Goal: Transaction & Acquisition: Purchase product/service

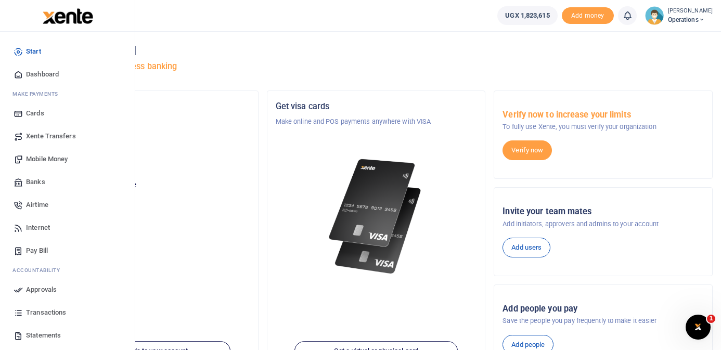
click at [35, 206] on span "Airtime" at bounding box center [37, 205] width 22 height 10
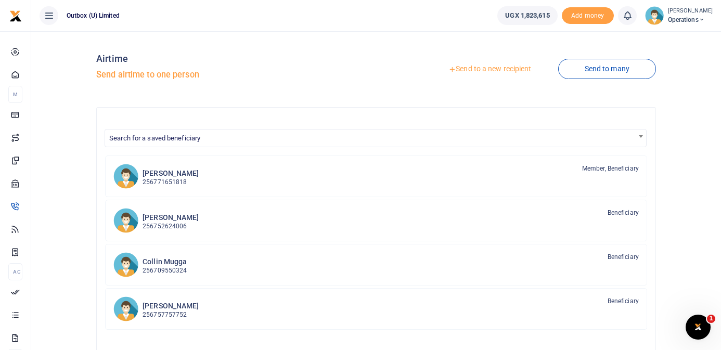
click at [500, 68] on link "Send to a new recipient" at bounding box center [490, 69] width 136 height 19
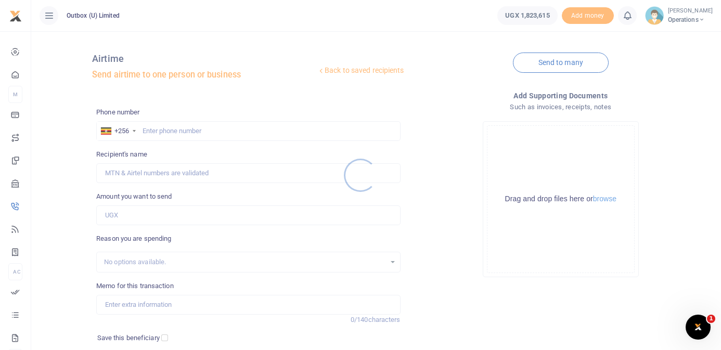
click at [230, 131] on div at bounding box center [360, 175] width 721 height 350
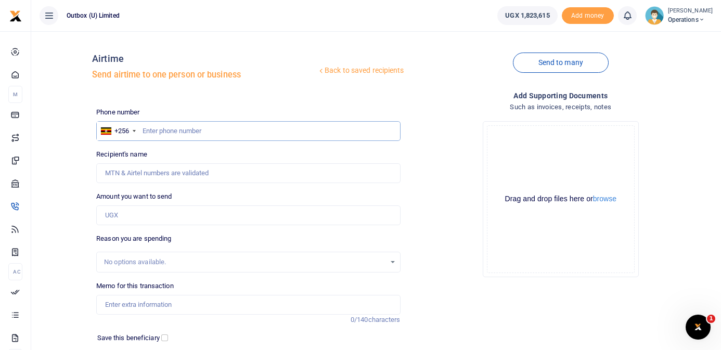
click at [222, 131] on input "text" at bounding box center [248, 131] width 304 height 20
type input "392000152"
type input "Outbox U Limited"
type input "392000152"
click at [263, 59] on h4 "Airtime" at bounding box center [204, 58] width 225 height 11
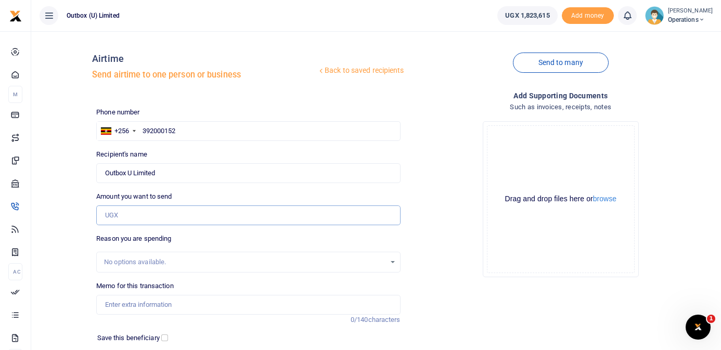
click at [165, 213] on input "Amount you want to send" at bounding box center [248, 216] width 304 height 20
type input "50,000"
click at [199, 304] on input "Memo for this transaction" at bounding box center [248, 305] width 304 height 20
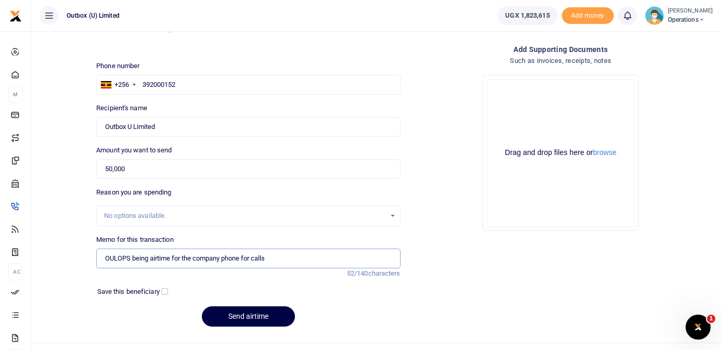
scroll to position [47, 0]
click at [254, 259] on input "OULOPS being airtime for the company phone for calls" at bounding box center [248, 258] width 304 height 20
type input "OULOPS being airtime for the company phone for making calls"
click at [268, 319] on button "Send airtime" at bounding box center [248, 316] width 93 height 20
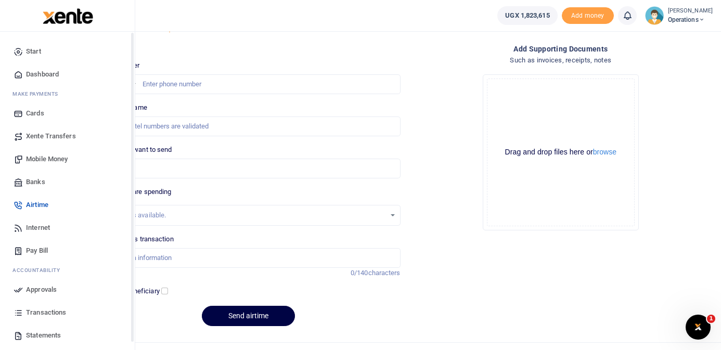
click at [19, 72] on icon at bounding box center [18, 74] width 9 height 9
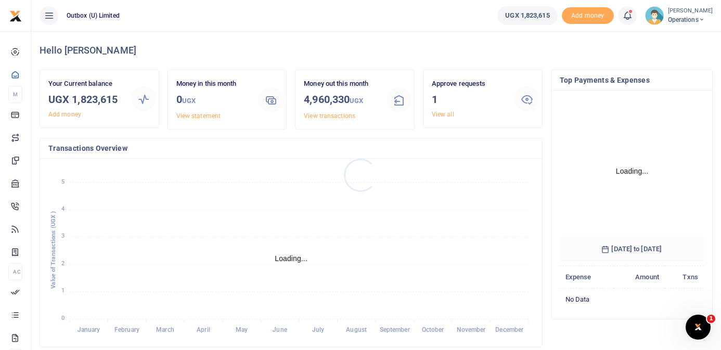
click at [447, 117] on div at bounding box center [360, 175] width 721 height 350
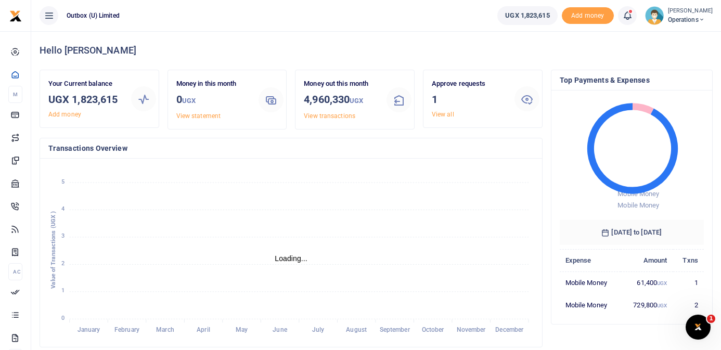
scroll to position [1, 1]
click at [447, 117] on link "View all" at bounding box center [443, 114] width 22 height 7
click at [450, 114] on link "View all" at bounding box center [443, 114] width 22 height 7
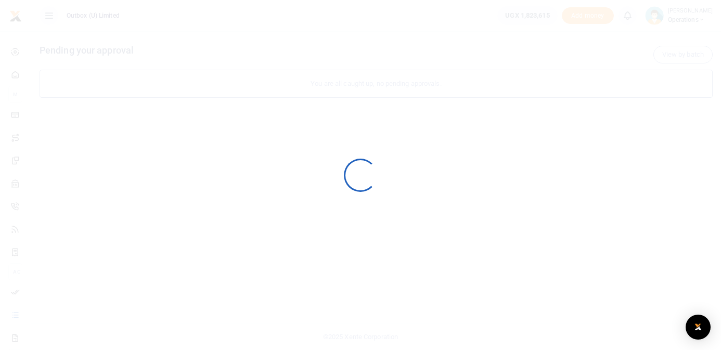
click at [448, 117] on div at bounding box center [360, 175] width 721 height 350
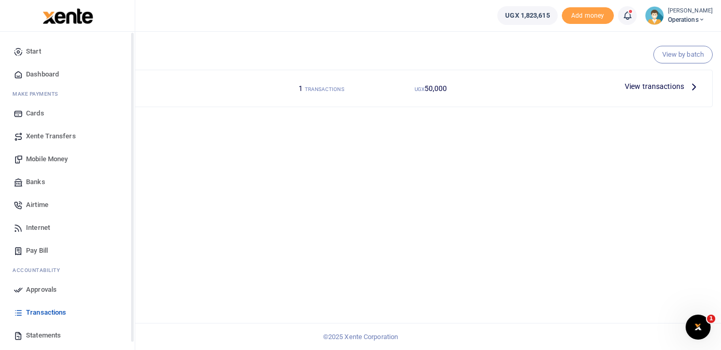
click at [45, 70] on span "Dashboard" at bounding box center [42, 74] width 33 height 10
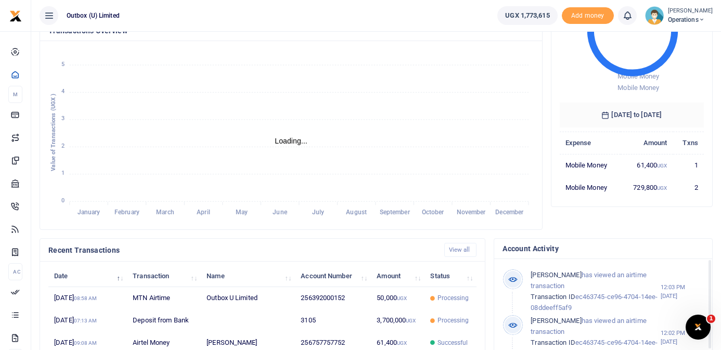
scroll to position [1, 1]
